Goal: Find specific fact: Find specific fact

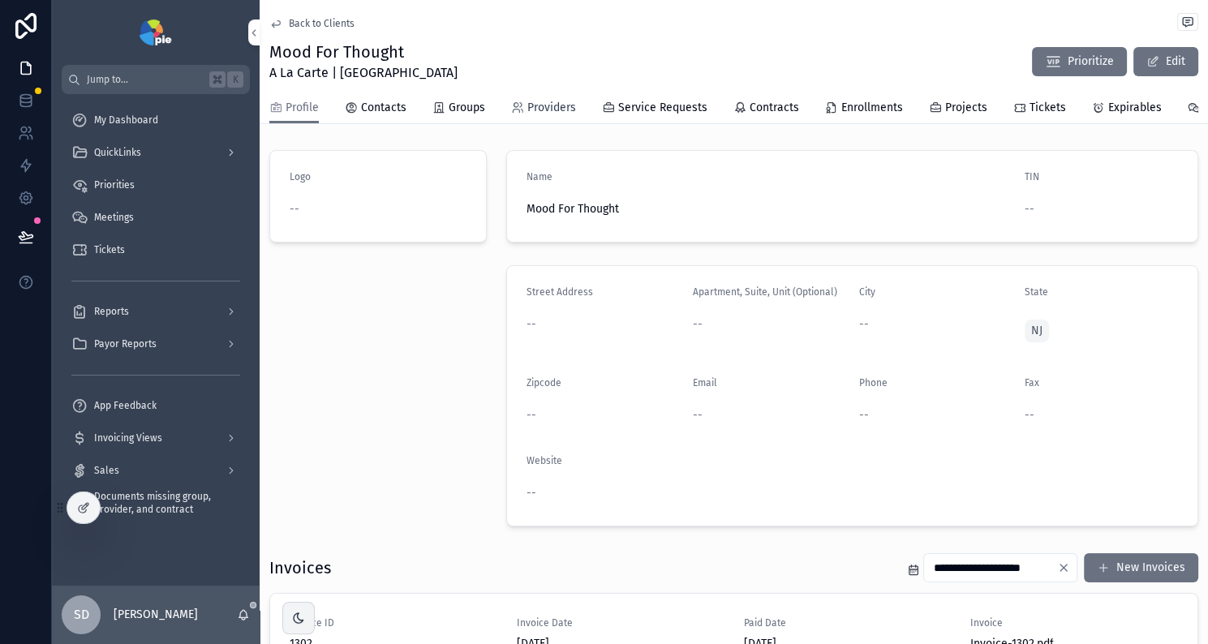
click at [533, 109] on span "Providers" at bounding box center [551, 108] width 49 height 16
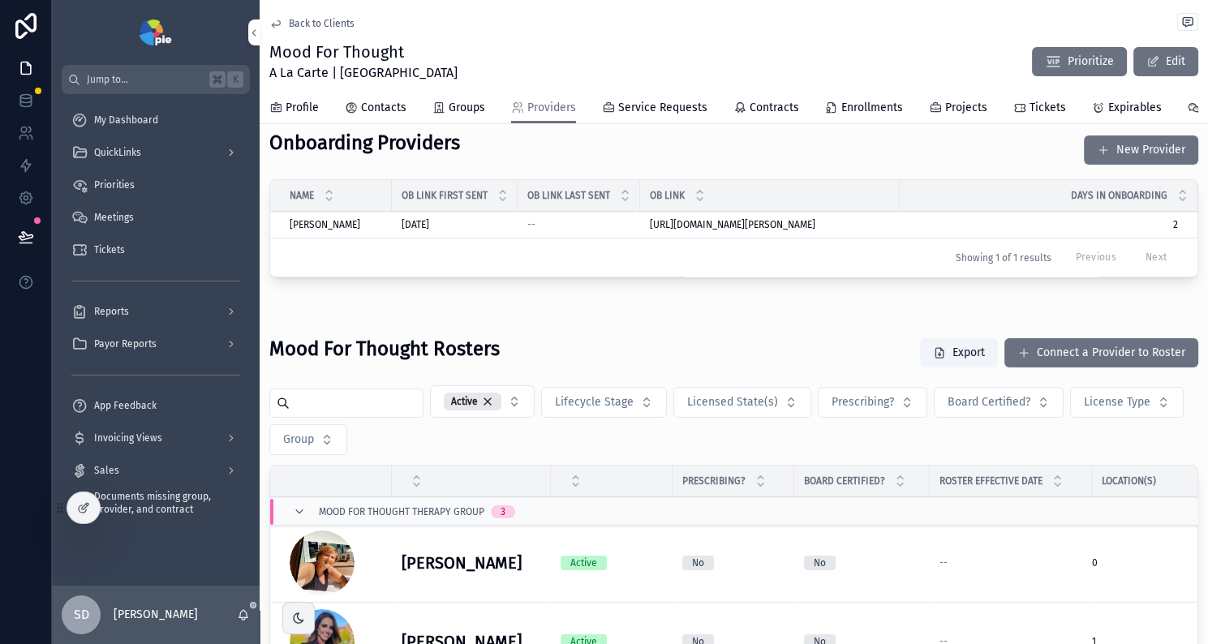
click at [381, 231] on div "[PERSON_NAME] [PERSON_NAME]" at bounding box center [336, 224] width 92 height 13
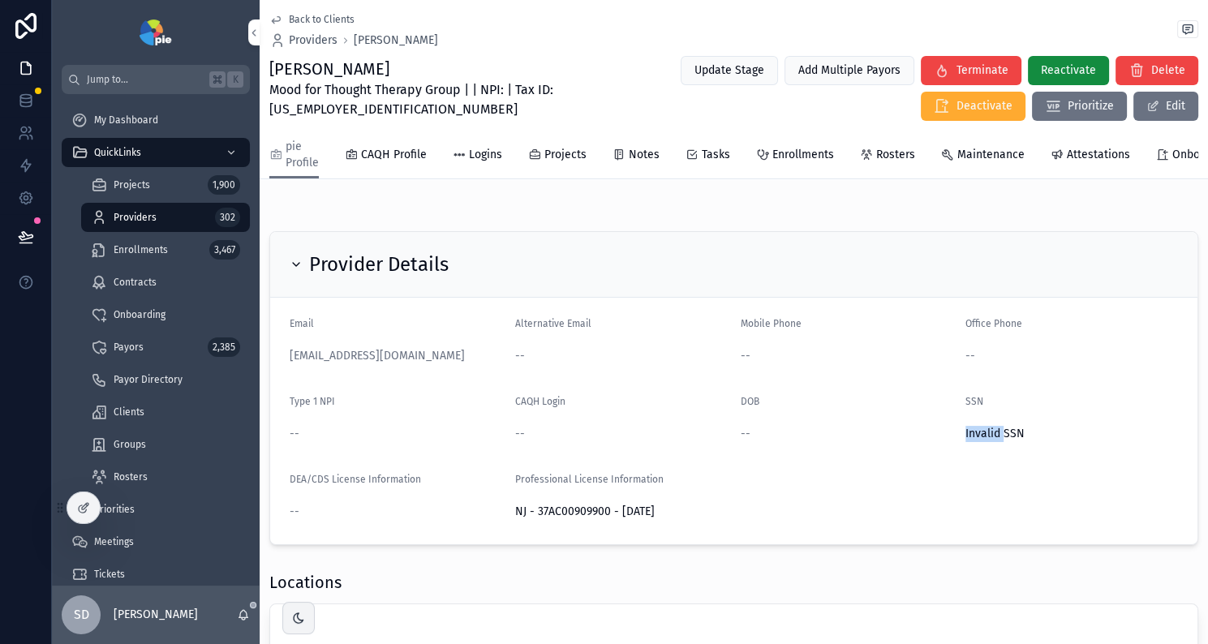
drag, startPoint x: 959, startPoint y: 435, endPoint x: 994, endPoint y: 435, distance: 35.7
click at [996, 436] on span "Invalid SSN" at bounding box center [1071, 434] width 212 height 16
click at [860, 364] on div "--" at bounding box center [846, 356] width 212 height 16
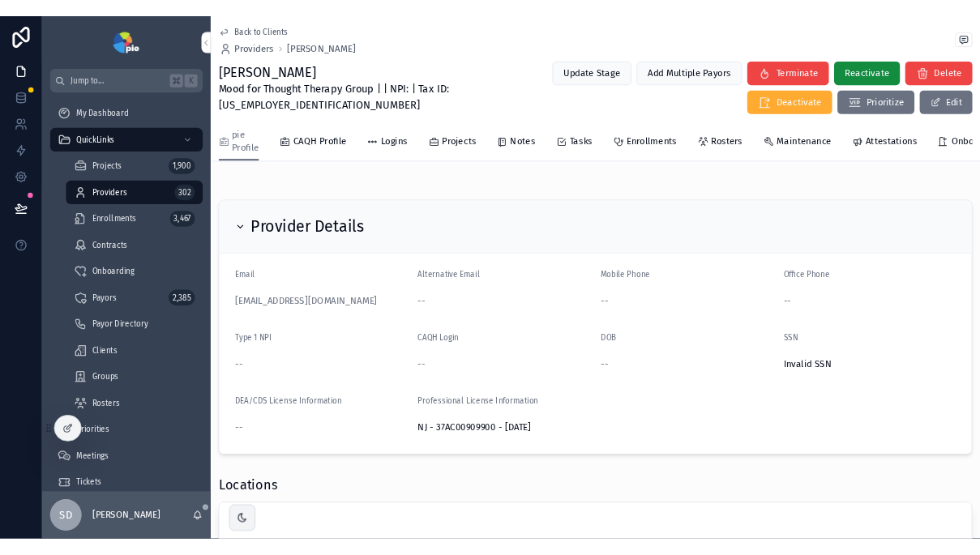
scroll to position [6, 0]
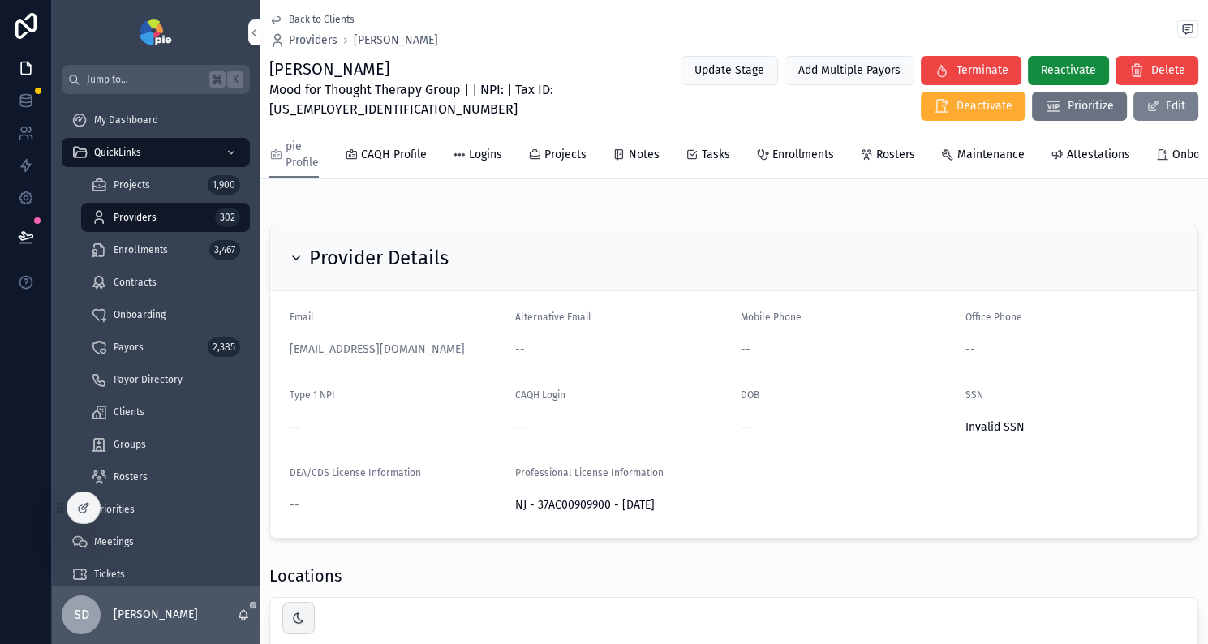
click at [1151, 113] on button "Edit" at bounding box center [1165, 106] width 65 height 29
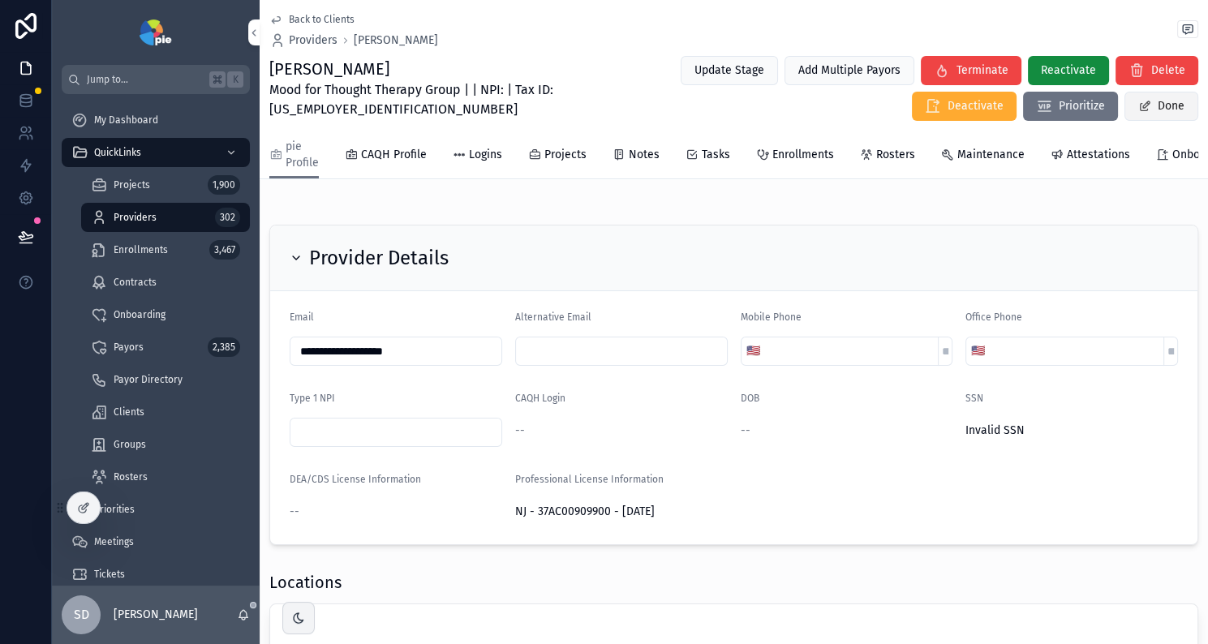
click at [1149, 113] on button "Done" at bounding box center [1161, 106] width 74 height 29
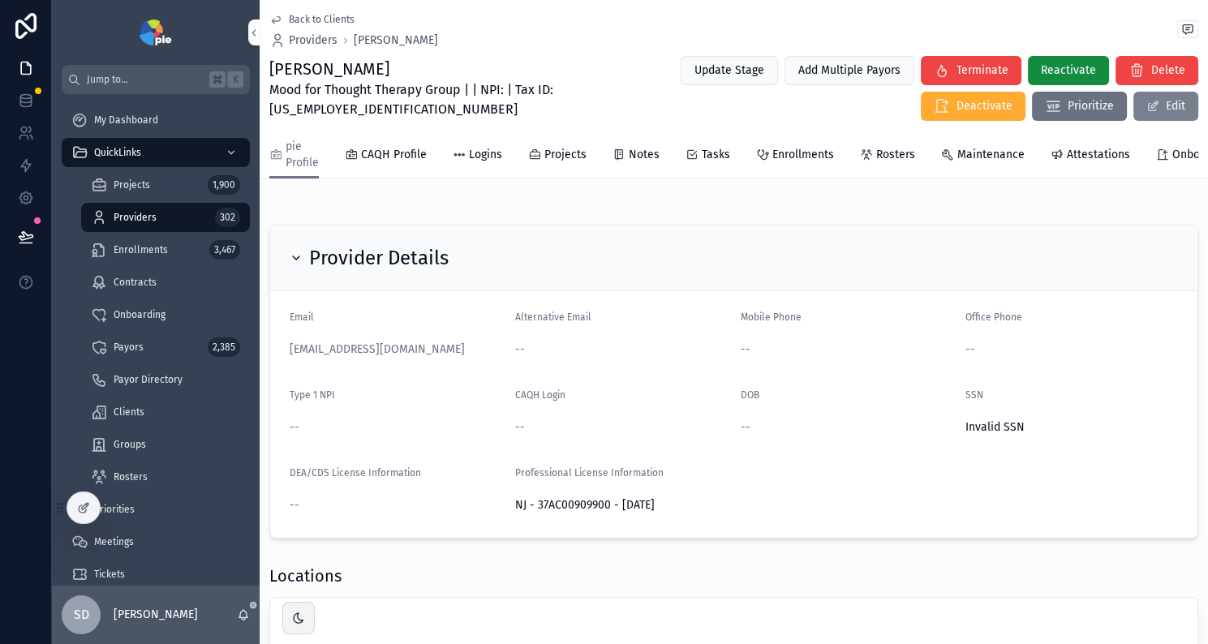
click at [1147, 115] on button "Edit" at bounding box center [1165, 106] width 65 height 29
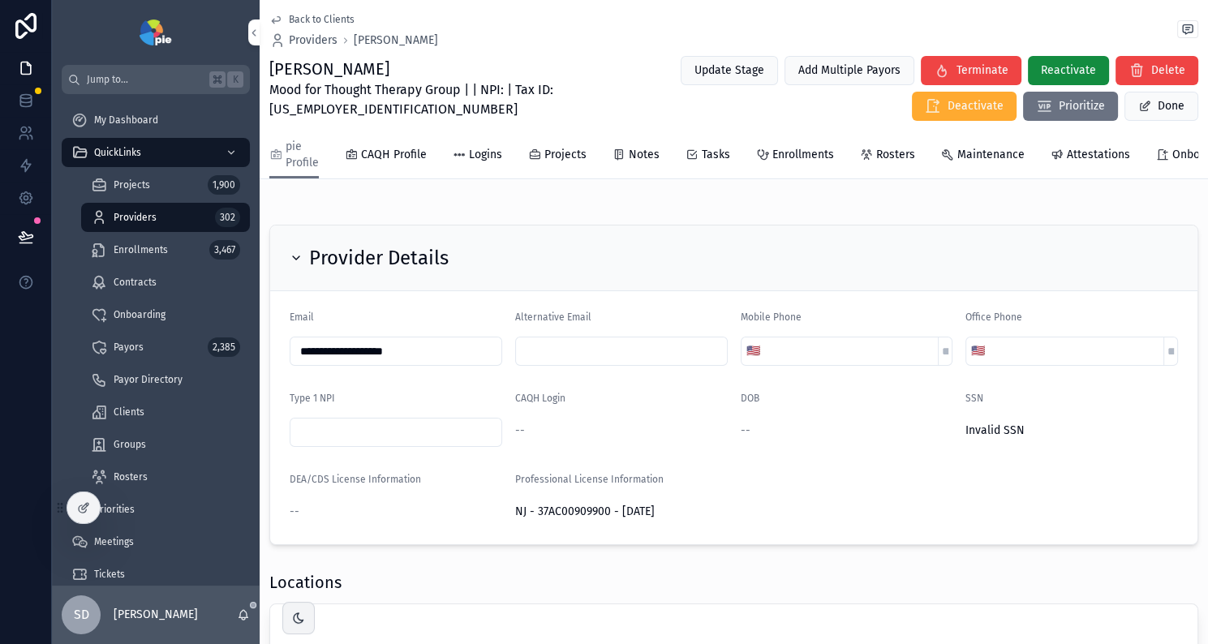
click at [972, 436] on span "Invalid SSN" at bounding box center [1071, 431] width 212 height 16
drag, startPoint x: 959, startPoint y: 437, endPoint x: 1018, endPoint y: 434, distance: 58.5
click at [1018, 434] on span "Invalid SSN" at bounding box center [1071, 431] width 212 height 16
click at [956, 487] on form "**********" at bounding box center [733, 417] width 927 height 253
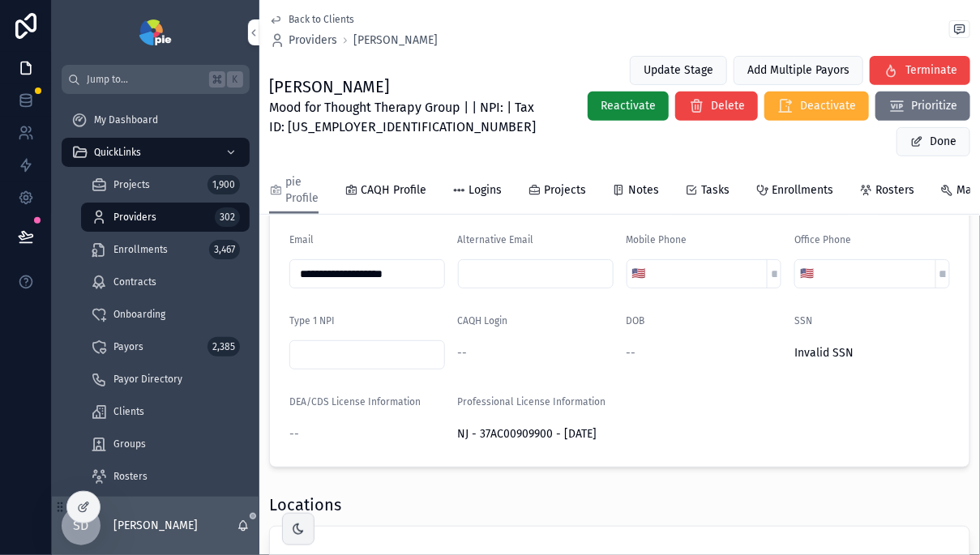
scroll to position [122, 0]
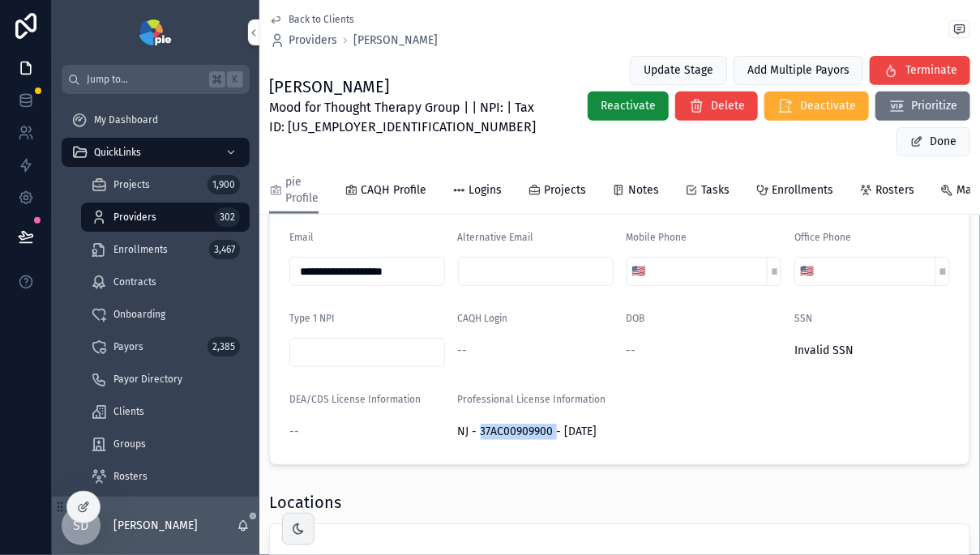
drag, startPoint x: 479, startPoint y: 404, endPoint x: 552, endPoint y: 401, distance: 73.1
click at [552, 424] on span "NJ - 37AC00909900 - [DATE]" at bounding box center [536, 432] width 156 height 16
copy span "37AC00909900"
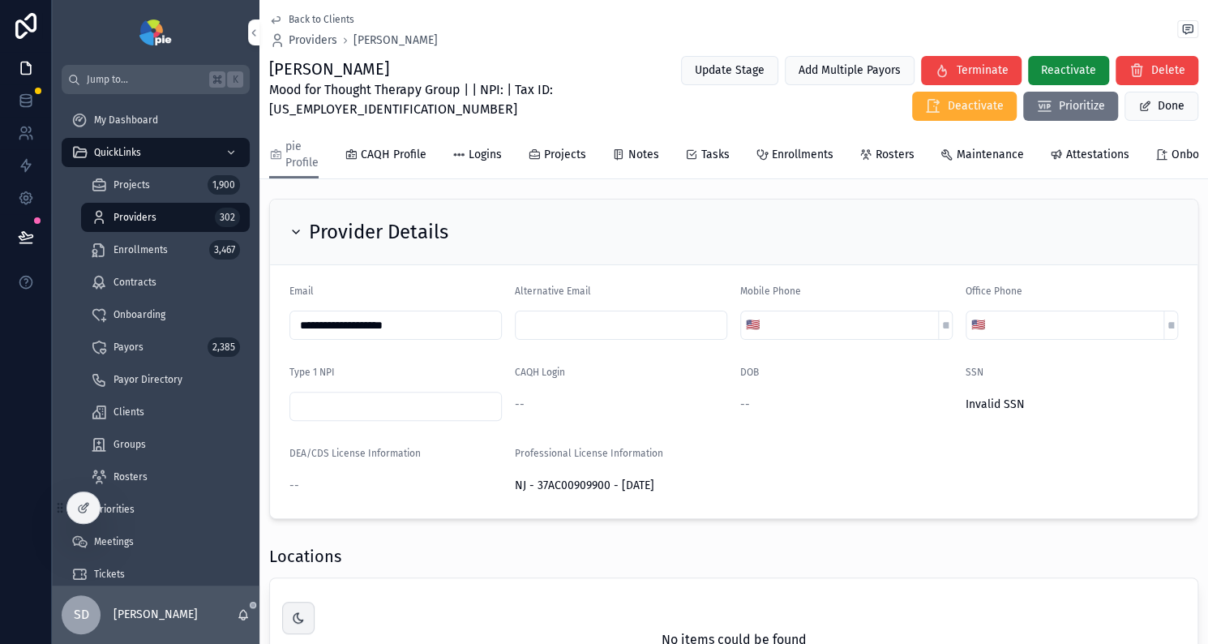
scroll to position [35, 0]
